Goal: Task Accomplishment & Management: Complete application form

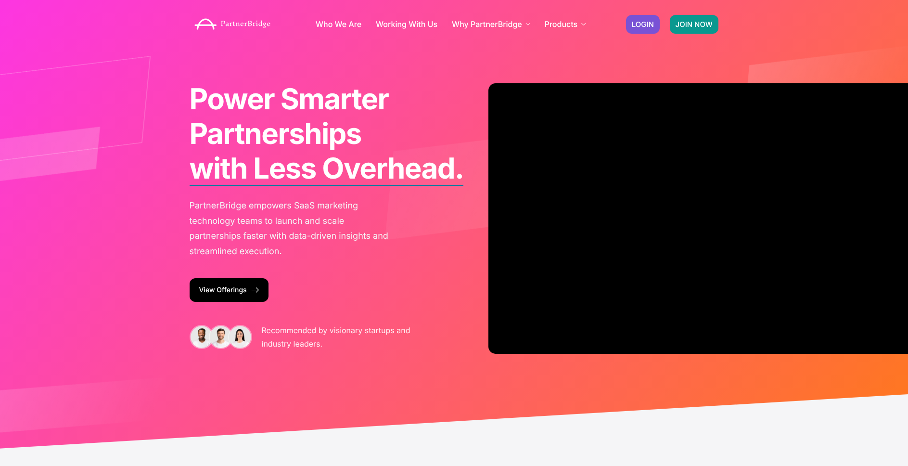
click at [695, 23] on span "JOIN NOW" at bounding box center [694, 24] width 37 height 7
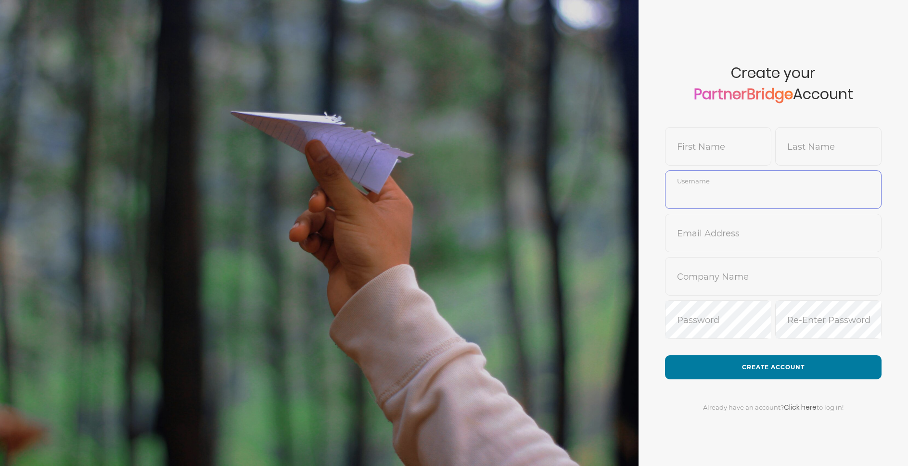
type input "DemoUser"
drag, startPoint x: 655, startPoint y: 111, endPoint x: 661, endPoint y: 120, distance: 11.1
click at [655, 112] on form "Create your PartnerBridge Account First Name Last Name DemoUser Username Email …" at bounding box center [773, 233] width 269 height 466
click at [699, 152] on input "text" at bounding box center [718, 153] width 105 height 23
type input "Jon"
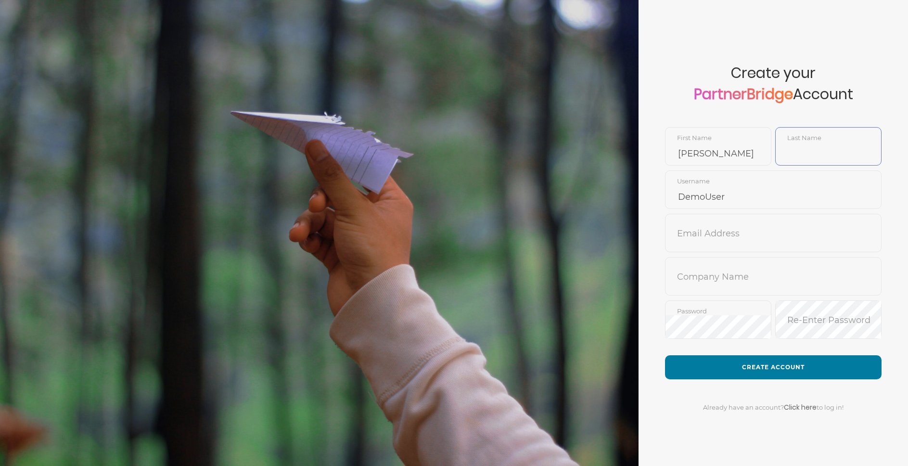
type input "T"
type input "Demo"
type input "j"
type input "MeadDemo"
type input "jon@partnerbridge.io"
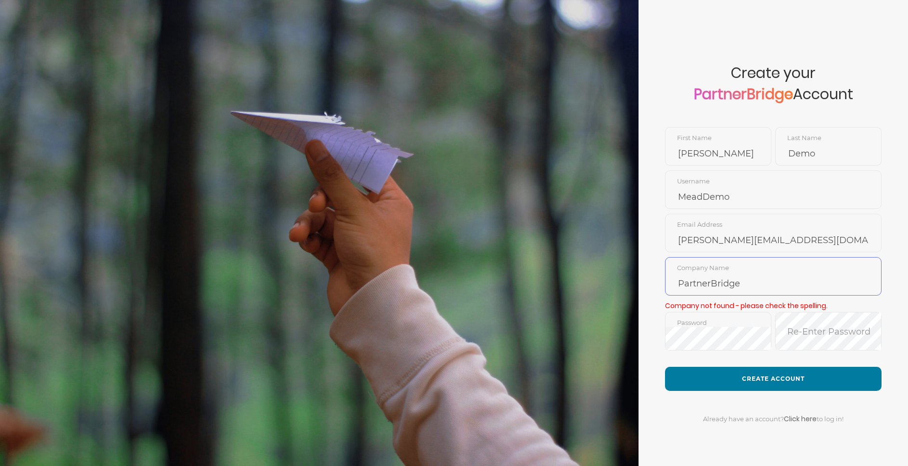
type input "PartnerBridge"
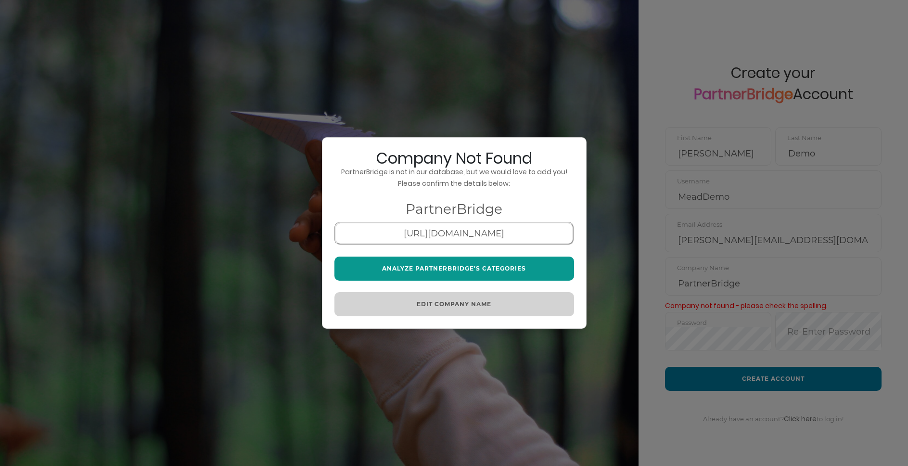
click at [449, 270] on button "Analyze PartnerBridge's Categories" at bounding box center [454, 269] width 240 height 24
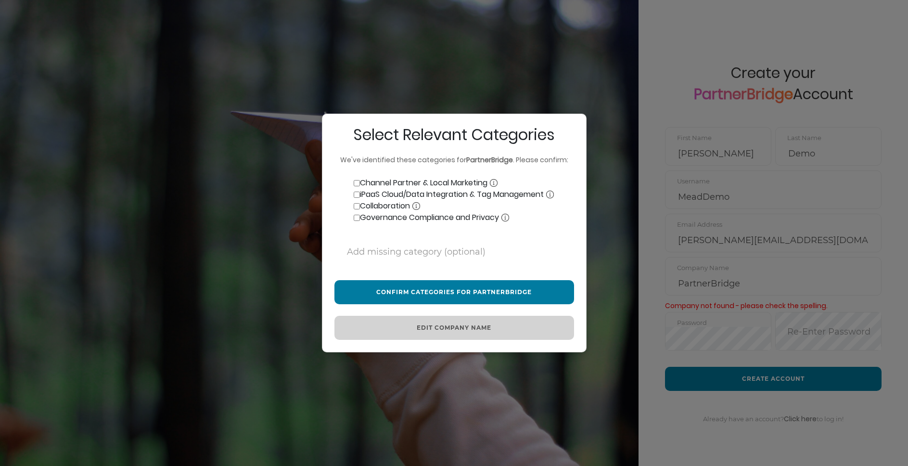
drag, startPoint x: 364, startPoint y: 181, endPoint x: 355, endPoint y: 186, distance: 9.7
click at [364, 181] on label "Channel Partner & Local Marketing" at bounding box center [415, 183] width 163 height 12
click at [360, 181] on input "Channel Partner & Local Marketing" at bounding box center [357, 183] width 6 height 6
checkbox input "true"
click at [373, 195] on label "iPaaS Cloud/Data Integration & Tag Management" at bounding box center [443, 195] width 219 height 12
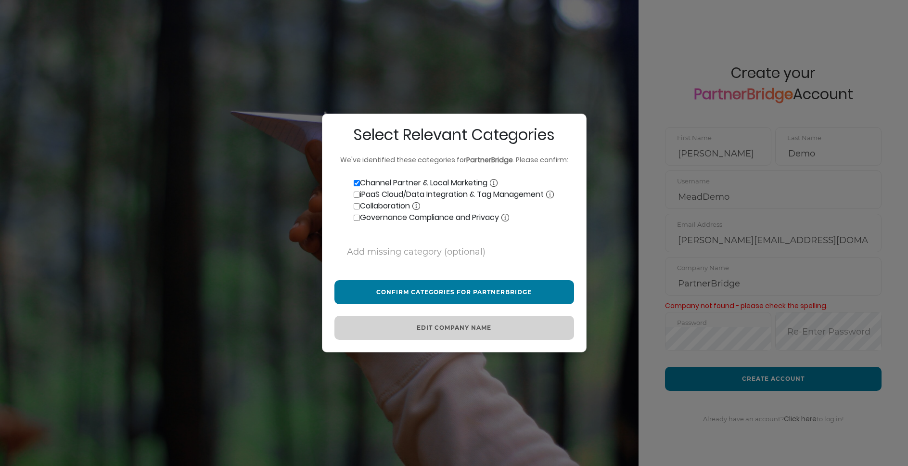
click at [360, 195] on input "iPaaS Cloud/Data Integration & Tag Management" at bounding box center [357, 195] width 6 height 6
checkbox input "true"
click at [367, 205] on label "Collaboration" at bounding box center [377, 206] width 86 height 12
click at [360, 205] on input "Collaboration" at bounding box center [357, 206] width 6 height 6
checkbox input "true"
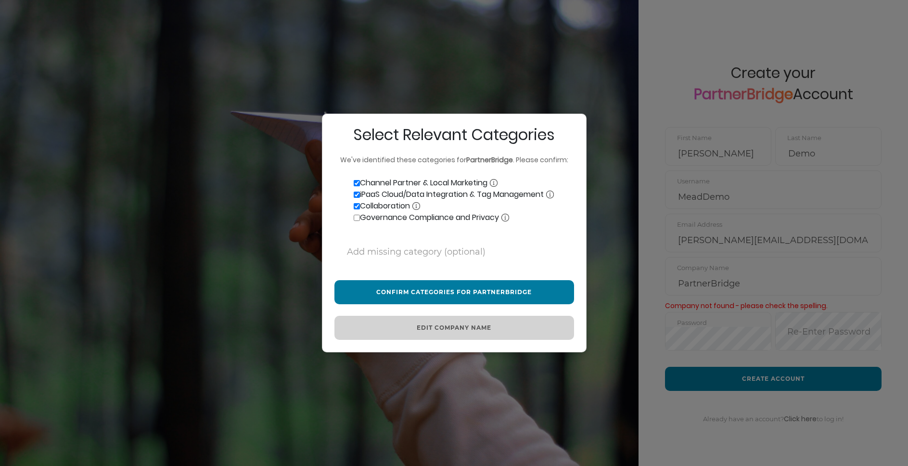
click at [367, 216] on label "Governance Compliance and Privacy" at bounding box center [421, 218] width 175 height 12
click at [360, 216] on input "Governance Compliance and Privacy" at bounding box center [357, 218] width 6 height 6
checkbox input "true"
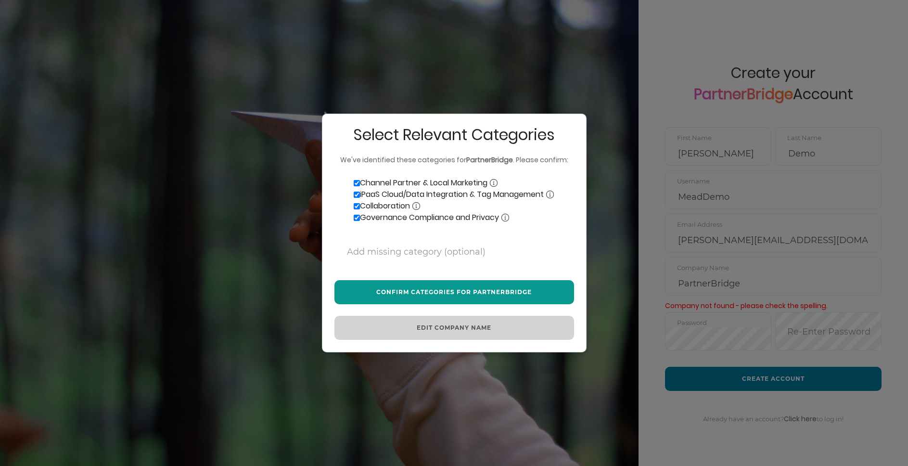
click at [463, 294] on button "Confirm Categories for PartnerBridge" at bounding box center [454, 292] width 240 height 24
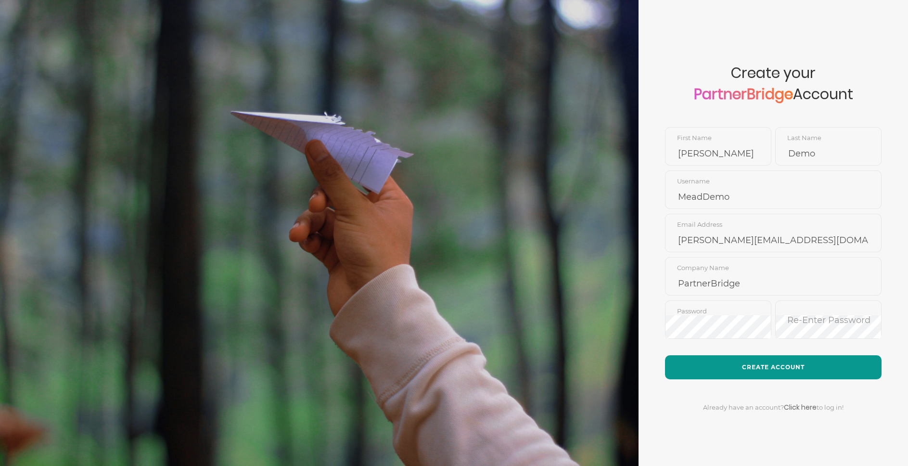
click at [730, 355] on button "Create Account" at bounding box center [773, 367] width 217 height 24
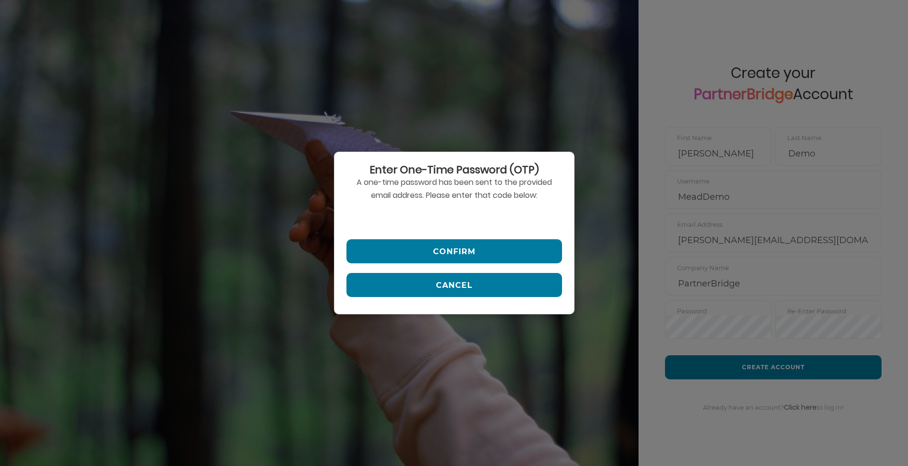
click at [425, 210] on input "text" at bounding box center [454, 217] width 216 height 23
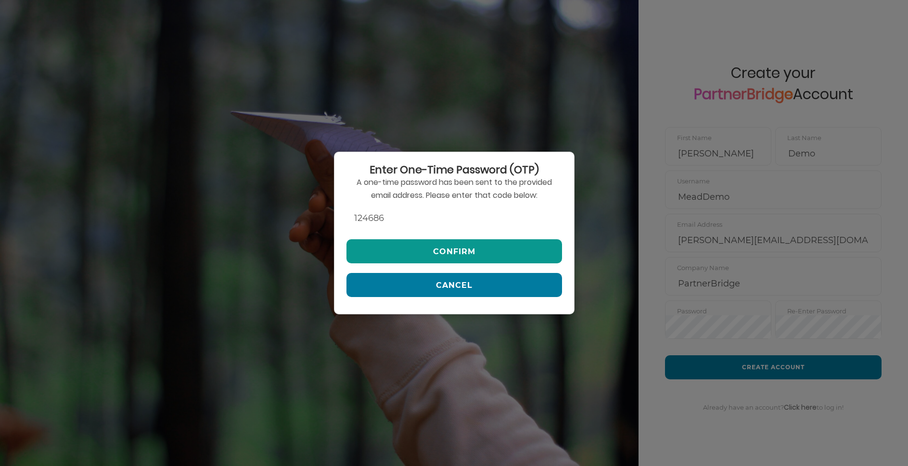
type input "124686"
click at [489, 244] on button "Confirm" at bounding box center [454, 251] width 216 height 24
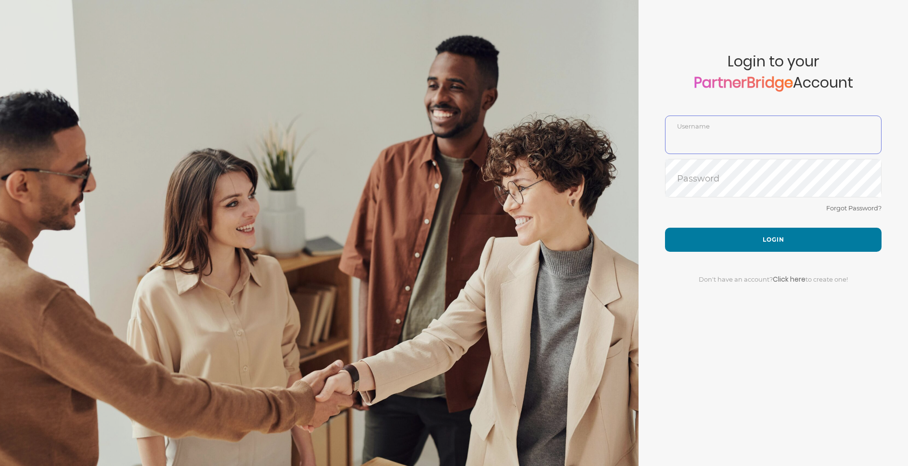
type input "MeadDemo"
click at [700, 111] on span "Login to your PartnerBridge Account" at bounding box center [773, 84] width 217 height 63
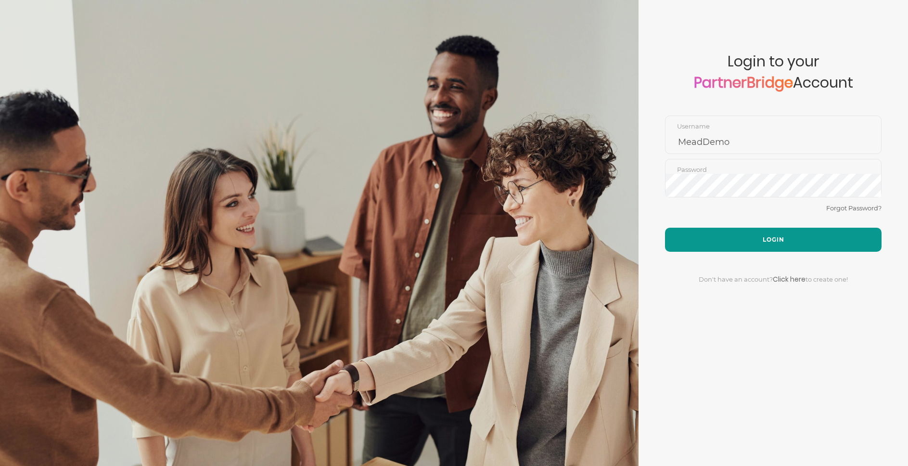
click at [757, 231] on button "Login" at bounding box center [773, 240] width 217 height 24
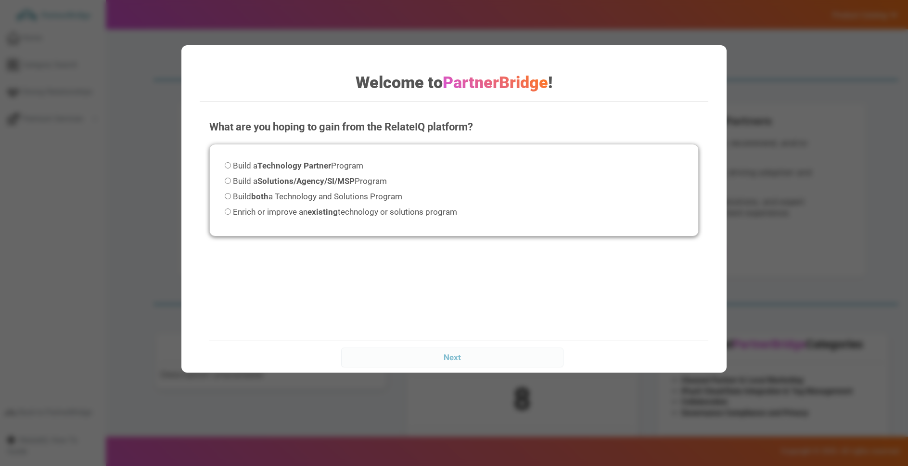
click at [344, 195] on span "Build both a Technology and Solutions Program" at bounding box center [317, 197] width 169 height 10
click at [231, 195] on input "Build both a Technology and Solutions Program" at bounding box center [228, 196] width 6 height 6
radio input "true"
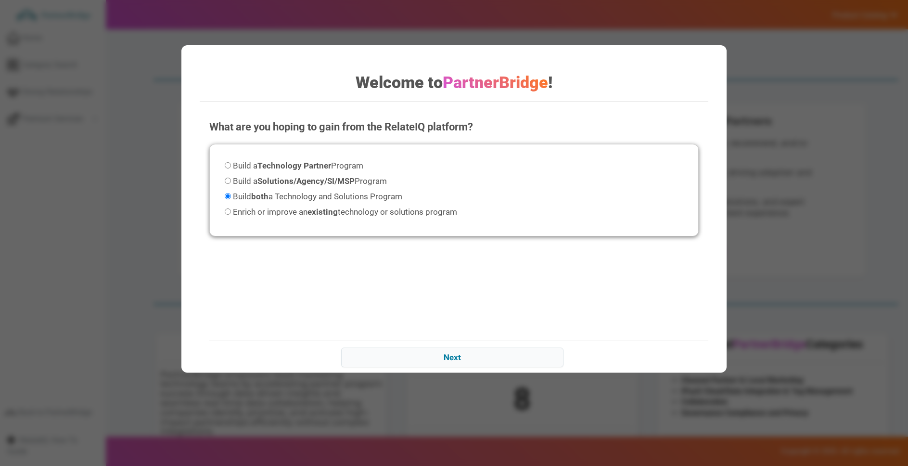
click at [445, 342] on div "Next" at bounding box center [463, 357] width 509 height 34
click at [455, 357] on input "Next" at bounding box center [452, 356] width 222 height 19
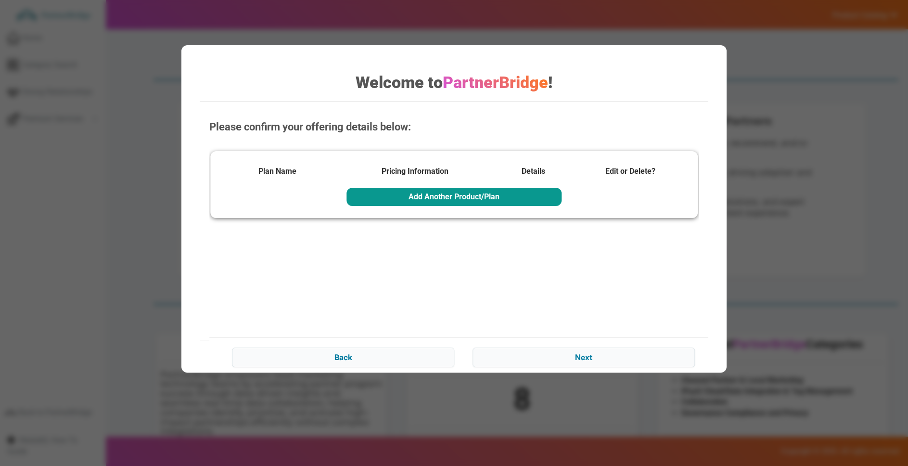
click at [455, 198] on button "Add Another Product/Plan" at bounding box center [453, 197] width 215 height 18
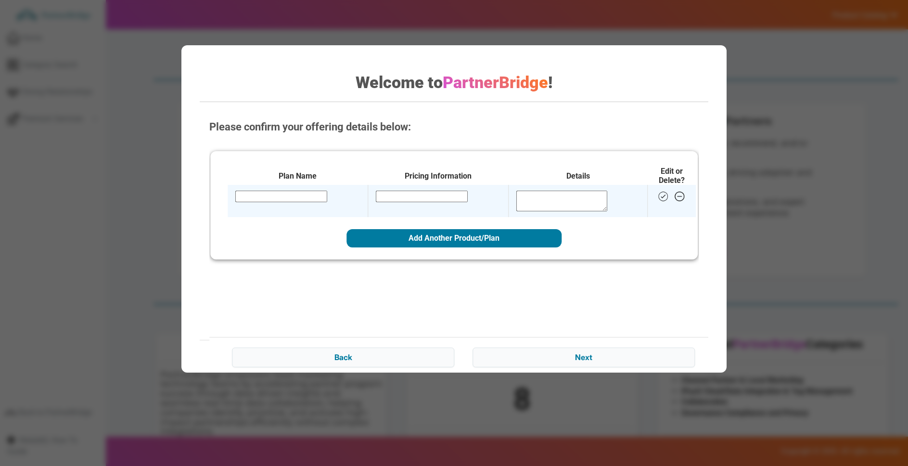
click at [322, 194] on td at bounding box center [298, 201] width 140 height 32
click at [311, 197] on input "text" at bounding box center [281, 197] width 92 height 12
type input "Free trial"
type input "#"
type input "£0.00/Month"
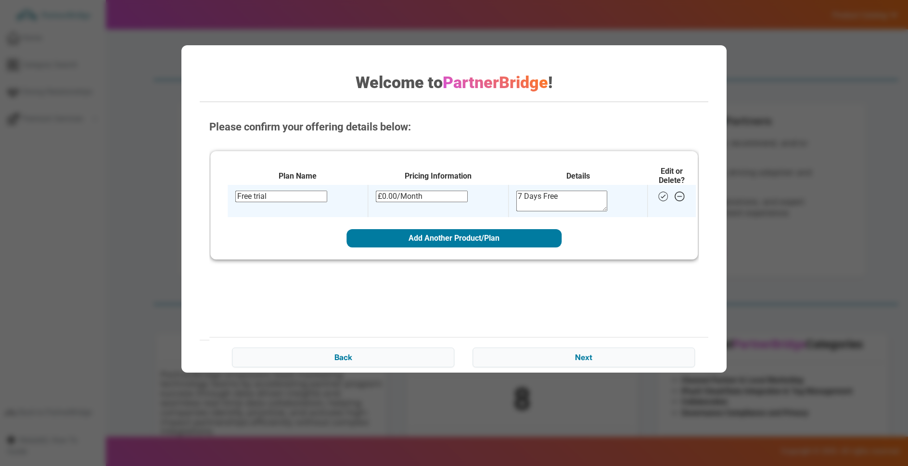
type textarea "7 Days Free"
click at [667, 196] on img at bounding box center [663, 197] width 12 height 12
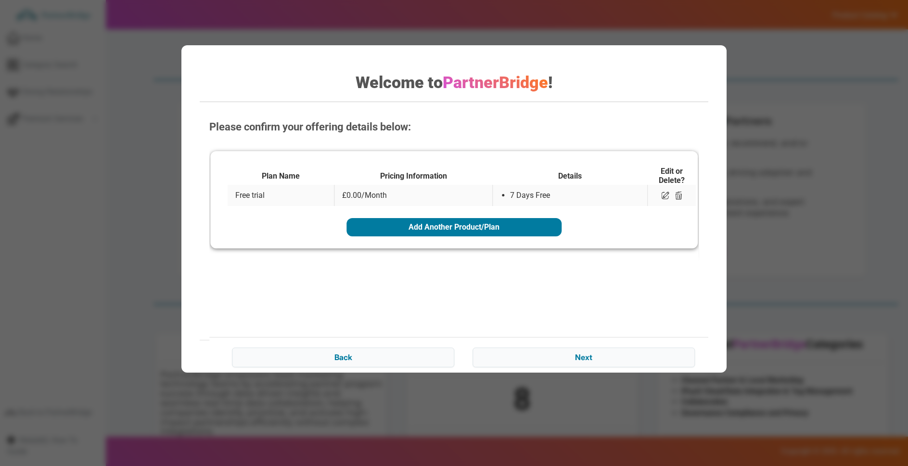
click at [664, 197] on td at bounding box center [672, 195] width 48 height 21
click at [645, 201] on td "7 Days Free" at bounding box center [570, 195] width 155 height 21
click at [565, 340] on div "Back Next" at bounding box center [463, 356] width 509 height 38
click at [567, 356] on input "Next" at bounding box center [584, 356] width 222 height 19
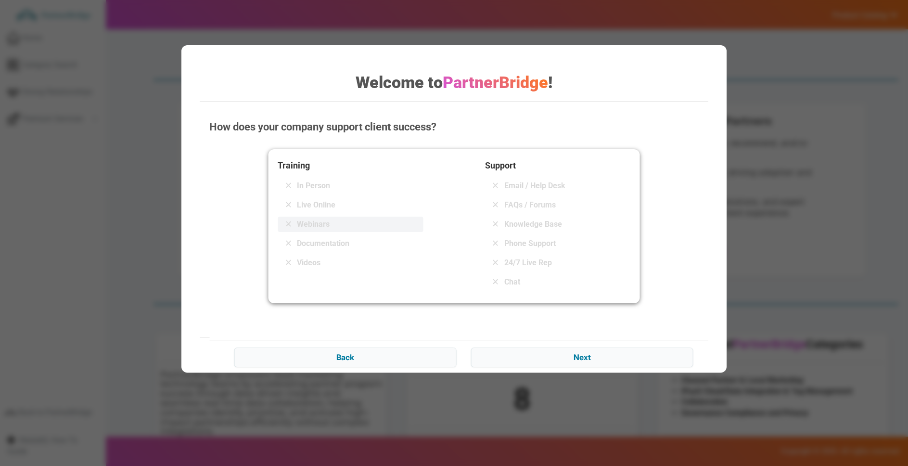
click at [320, 221] on span "Webinars" at bounding box center [313, 224] width 33 height 12
click at [321, 243] on span "Documentation" at bounding box center [323, 244] width 52 height 12
click at [513, 190] on span "Email / Help Desk" at bounding box center [534, 186] width 61 height 12
click at [521, 202] on span "FAQs / Forums" at bounding box center [529, 205] width 51 height 12
click at [533, 223] on span "Knowledge Base" at bounding box center [533, 224] width 58 height 12
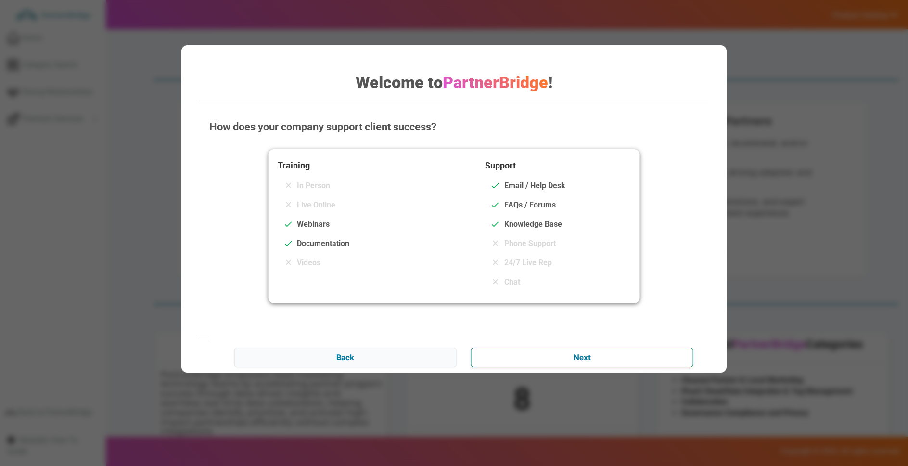
click at [604, 354] on input "Next" at bounding box center [582, 356] width 222 height 19
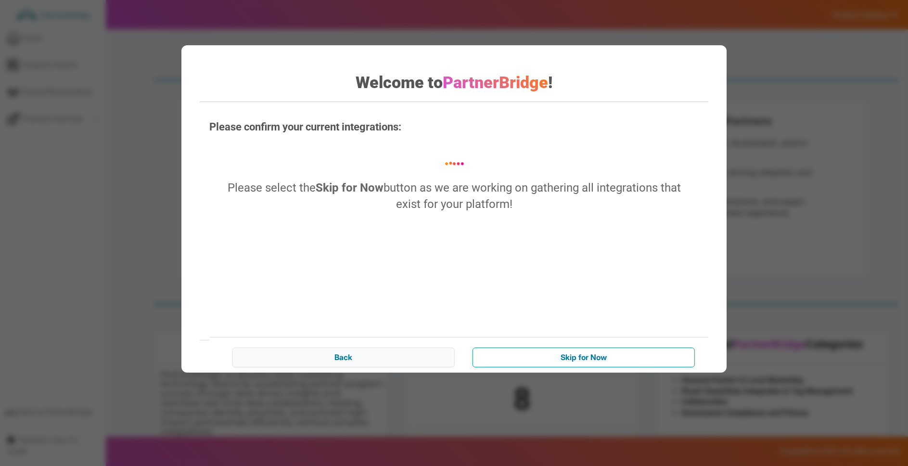
click at [588, 354] on input "Skip for Now" at bounding box center [584, 356] width 222 height 19
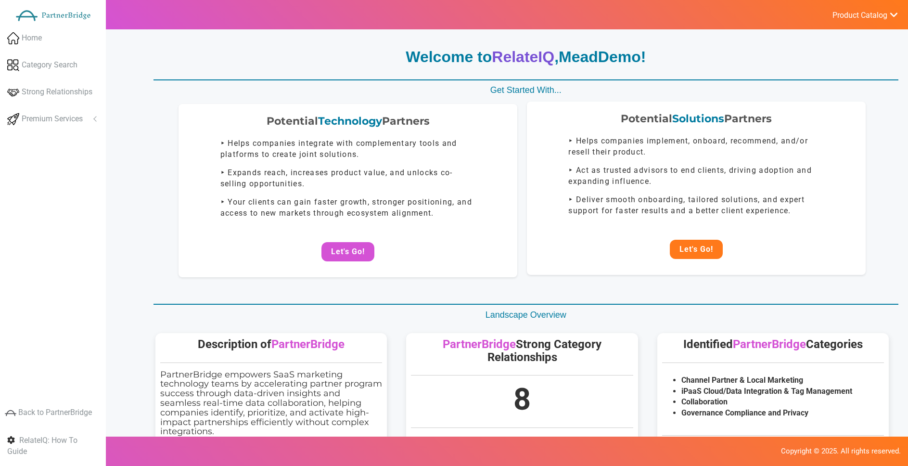
click at [687, 251] on button "Let's Go!" at bounding box center [696, 249] width 53 height 19
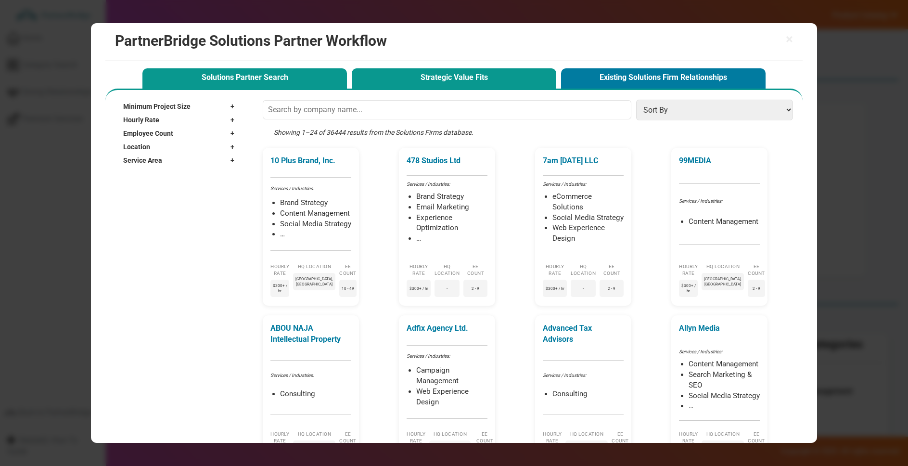
click at [504, 83] on button "Strategic Value Fits" at bounding box center [454, 78] width 205 height 20
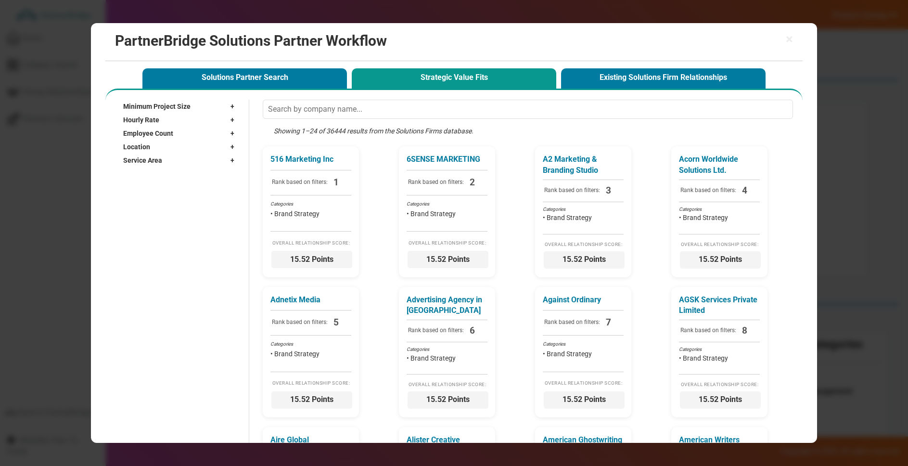
drag, startPoint x: 788, startPoint y: 40, endPoint x: 772, endPoint y: 48, distance: 17.6
click at [789, 40] on span "×" at bounding box center [789, 39] width 7 height 13
